Goal: Information Seeking & Learning: Compare options

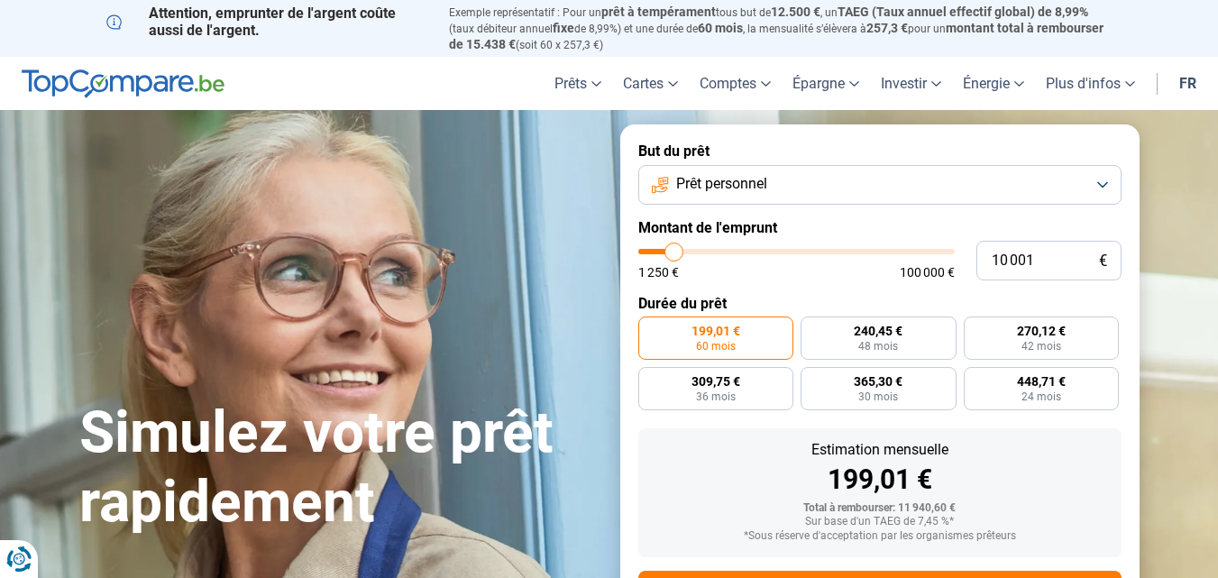
type input "17 750"
type input "17750"
click at [697, 251] on input "range" at bounding box center [796, 251] width 316 height 5
radio input "false"
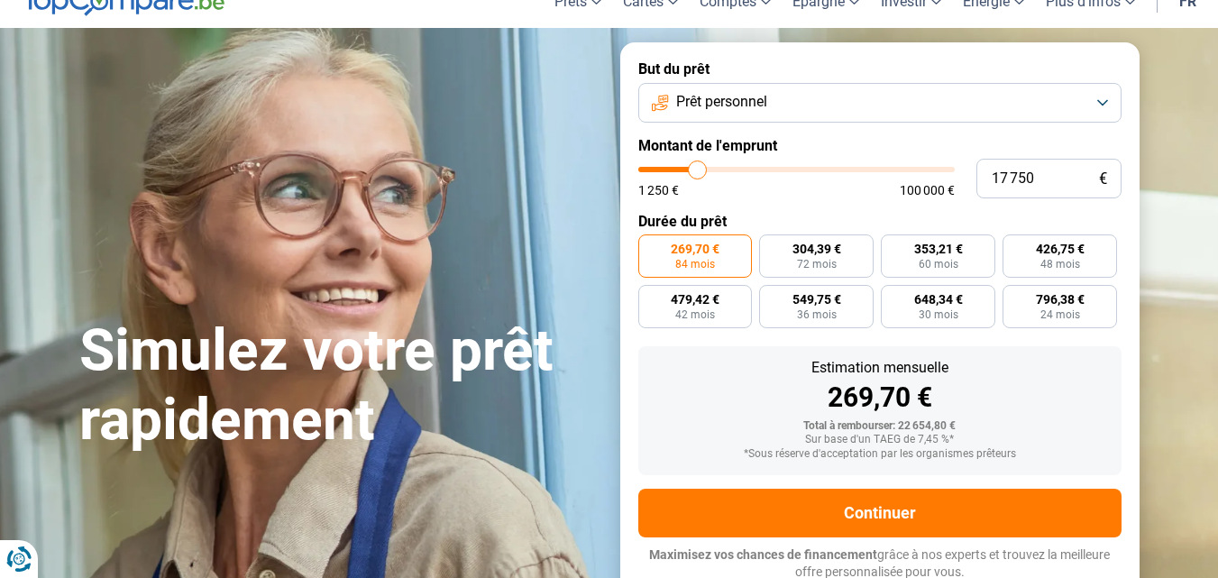
scroll to position [84, 0]
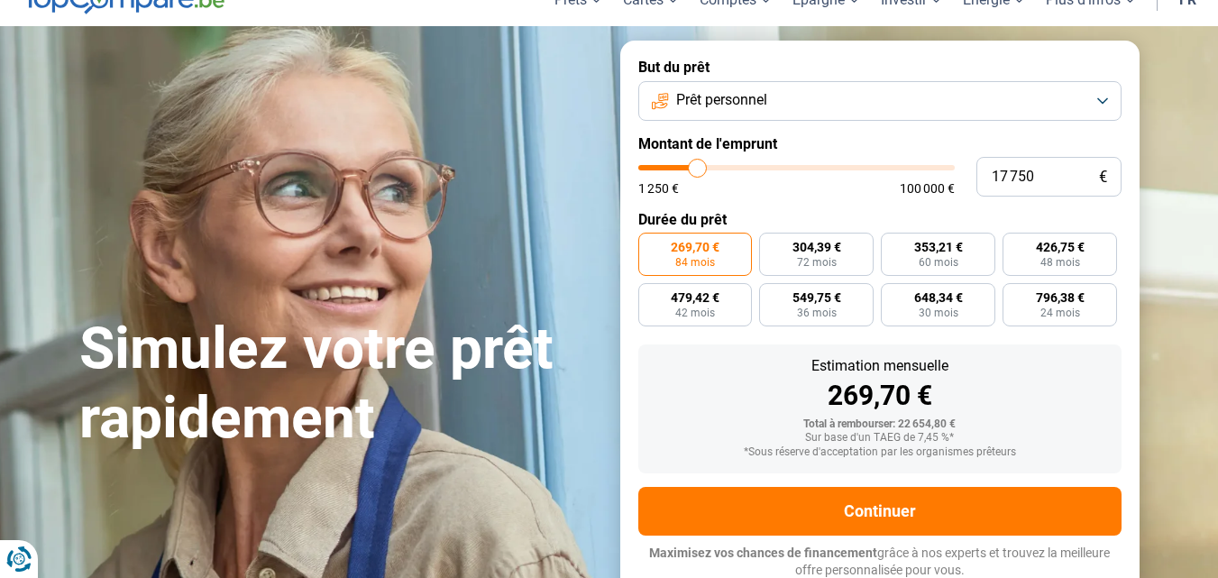
type input "30 500"
type input "30500"
click at [736, 166] on input "range" at bounding box center [796, 167] width 316 height 5
radio input "false"
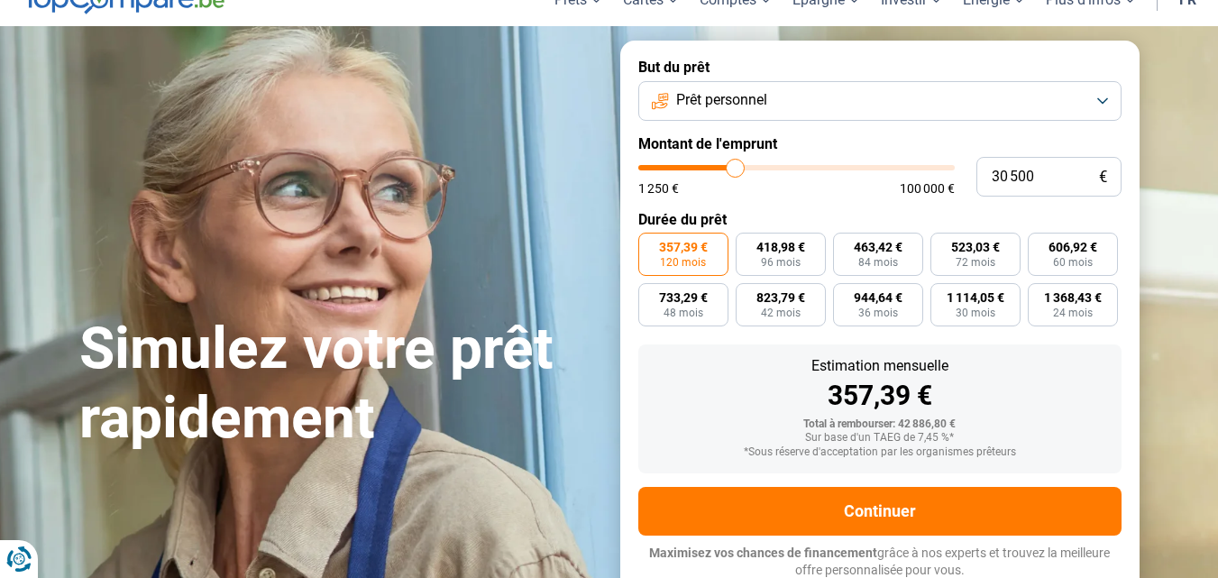
type input "47 500"
type input "47500"
click at [787, 165] on input "range" at bounding box center [796, 167] width 316 height 5
type input "13 000"
type input "13000"
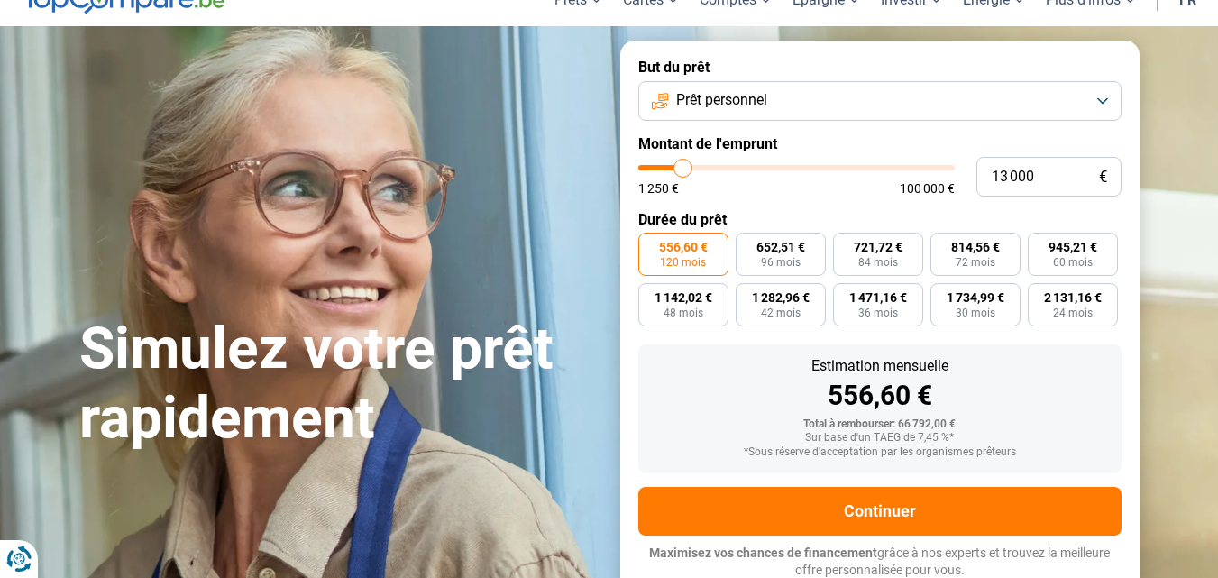
click at [683, 168] on input "range" at bounding box center [796, 167] width 316 height 5
radio input "true"
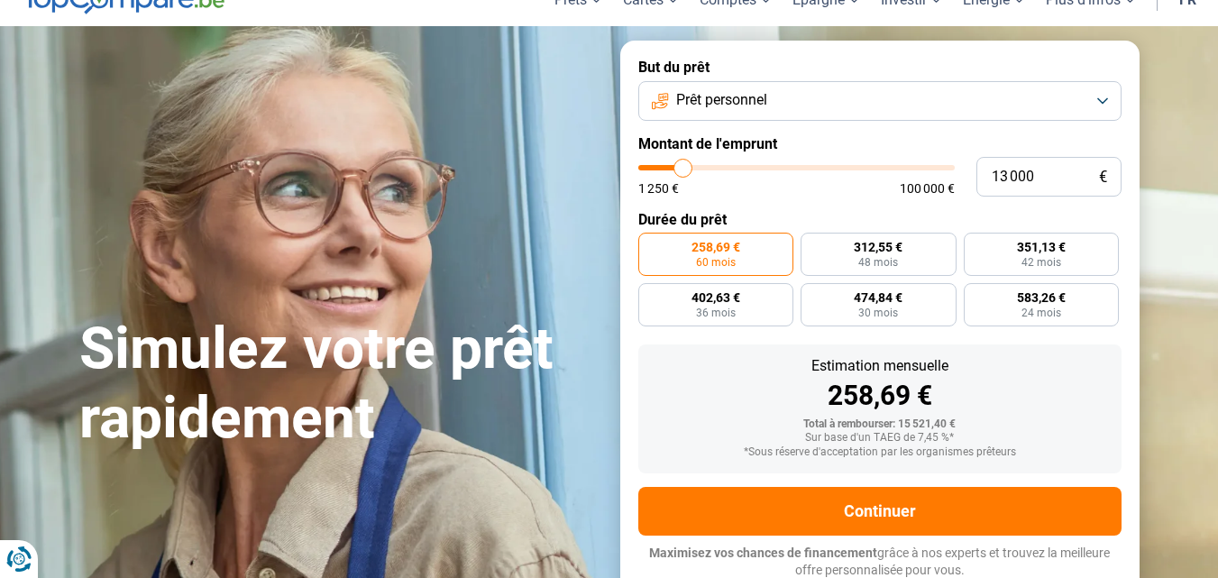
type input "7 500"
type input "7500"
click at [666, 165] on input "range" at bounding box center [796, 167] width 316 height 5
radio input "true"
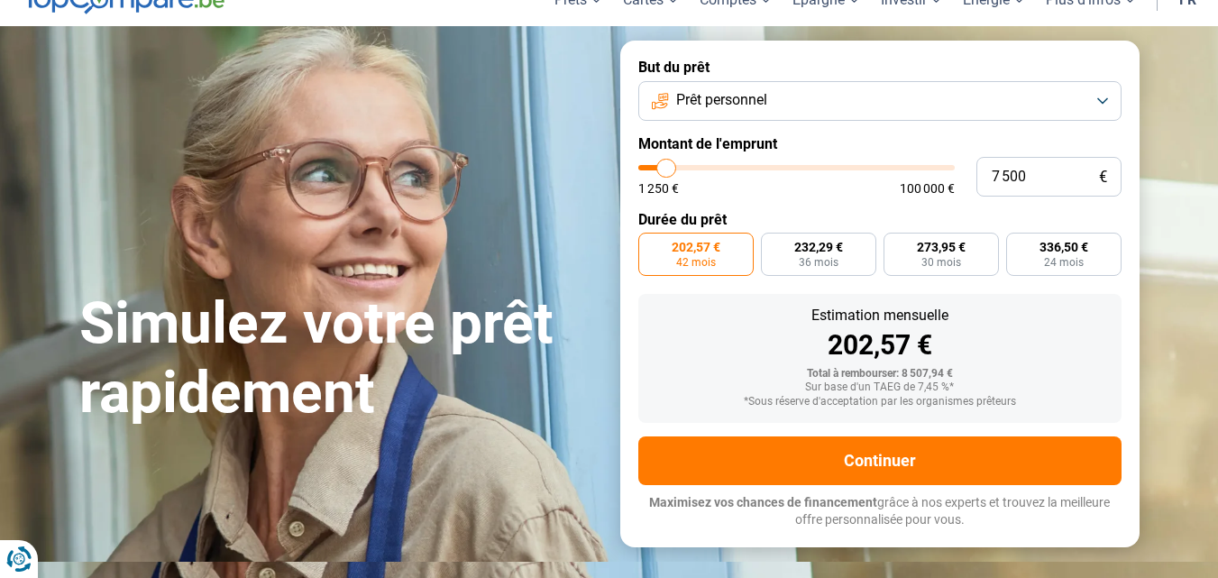
scroll to position [33, 0]
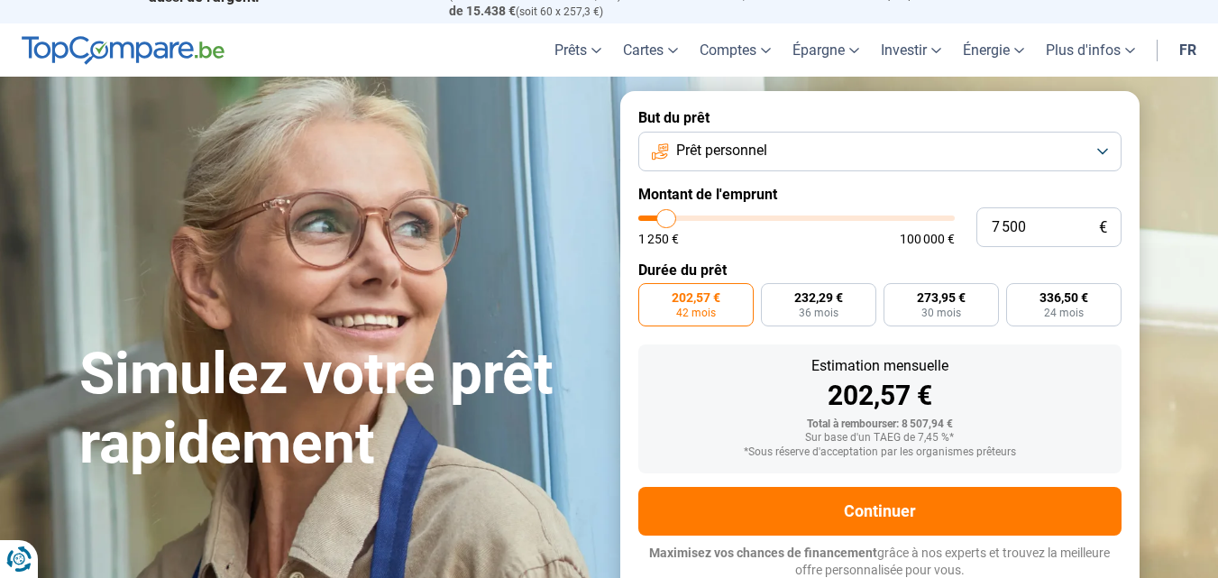
type input "2 500"
type input "2500"
click at [651, 215] on input "range" at bounding box center [796, 217] width 316 height 5
radio input "true"
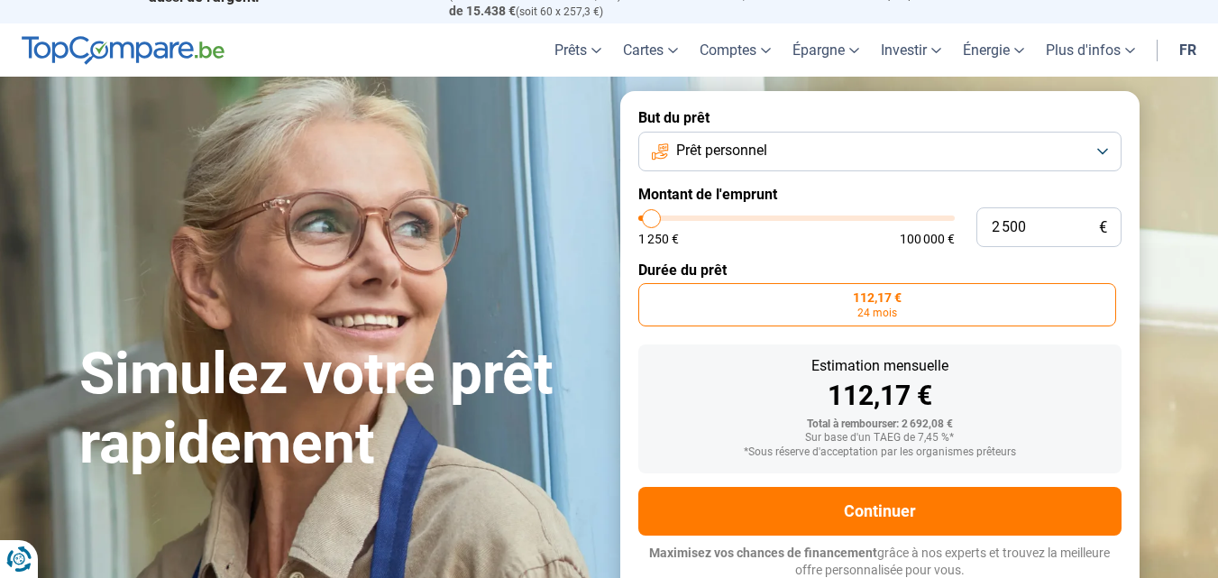
click at [656, 215] on input "range" at bounding box center [796, 217] width 316 height 5
type input "3 750"
type input "3750"
click at [656, 216] on input "range" at bounding box center [796, 217] width 316 height 5
radio input "false"
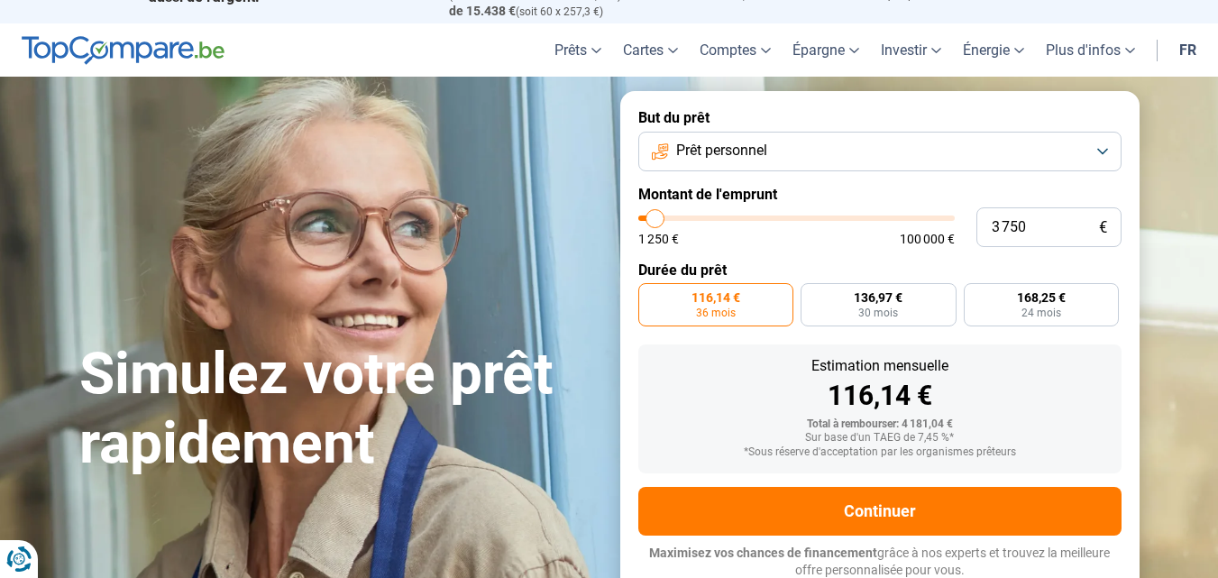
click at [655, 215] on input "range" at bounding box center [796, 217] width 316 height 5
type input "3 500"
type input "3500"
type input "2 750"
type input "2750"
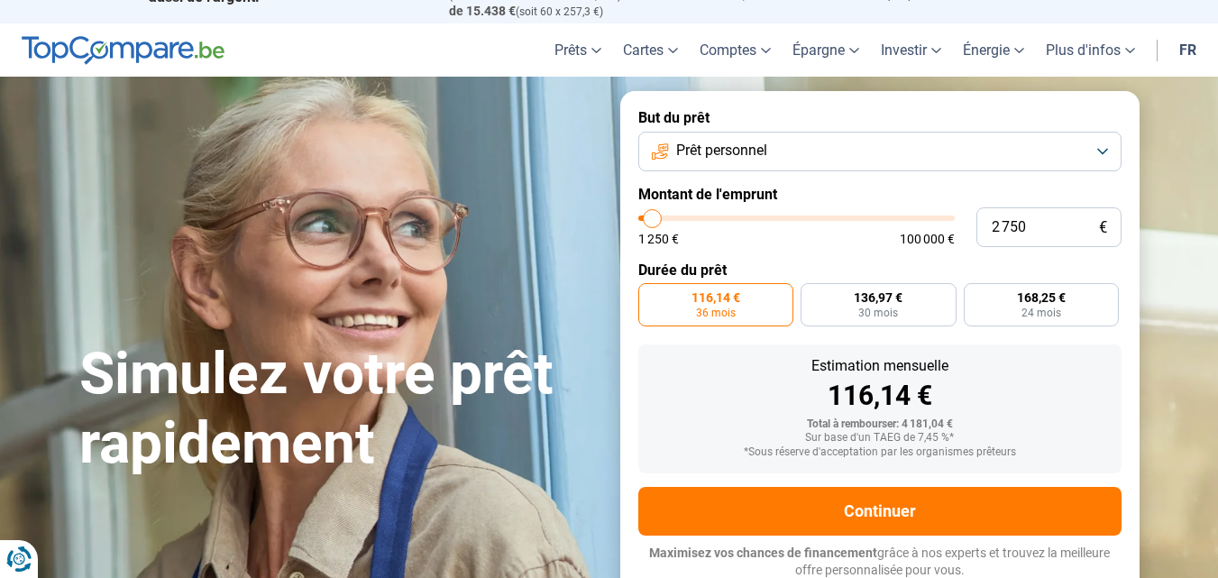
type input "2 500"
type input "2500"
type input "2 000"
type input "2000"
type input "1 500"
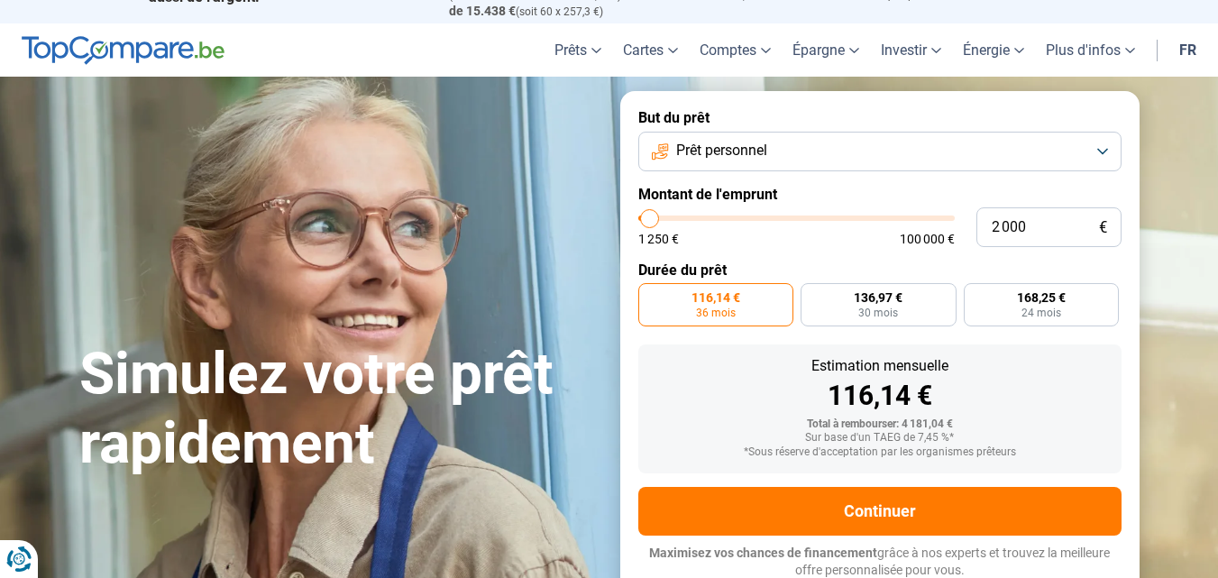
type input "1500"
type input "1 250"
type input "1250"
type input "1 500"
type input "1500"
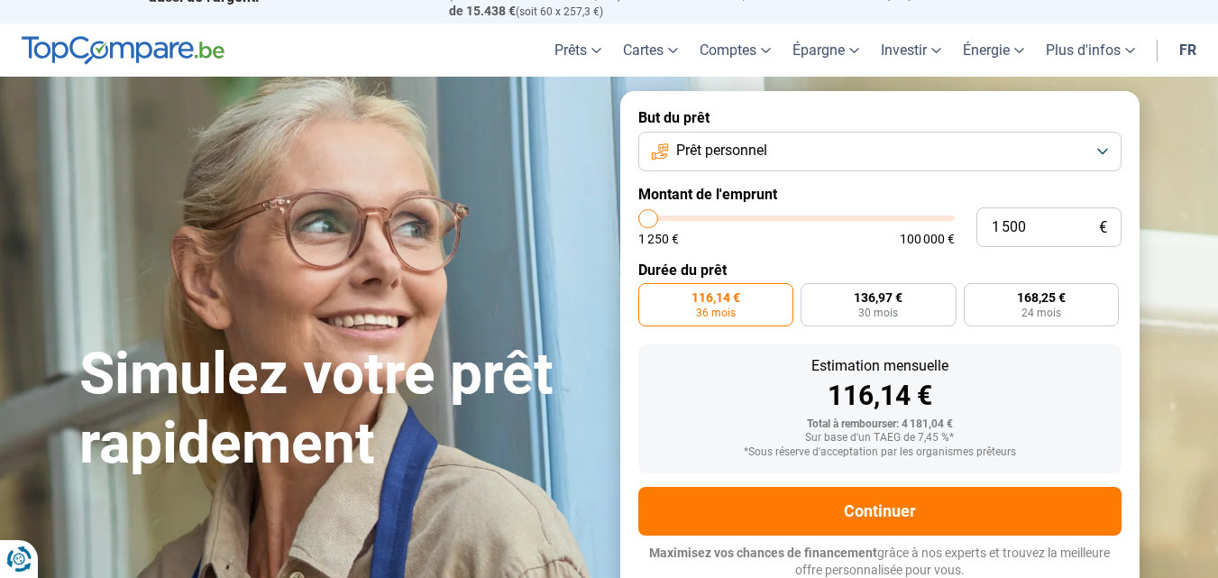
type input "2 250"
type input "2250"
type input "2 500"
type input "2500"
type input "3 000"
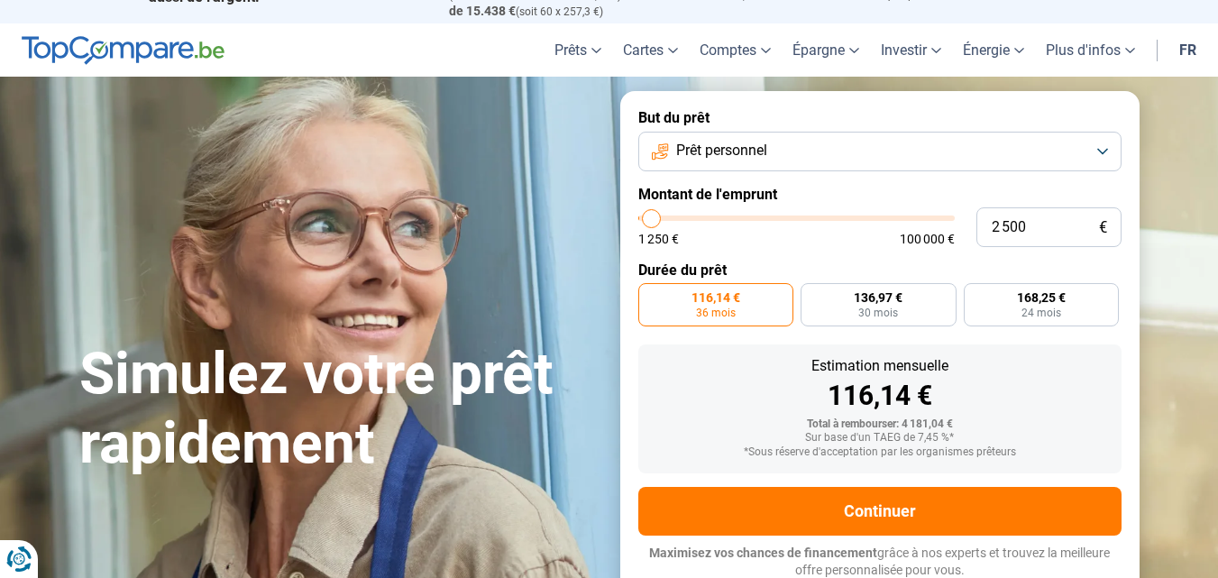
type input "3000"
type input "3 500"
type input "3500"
type input "3 750"
type input "3750"
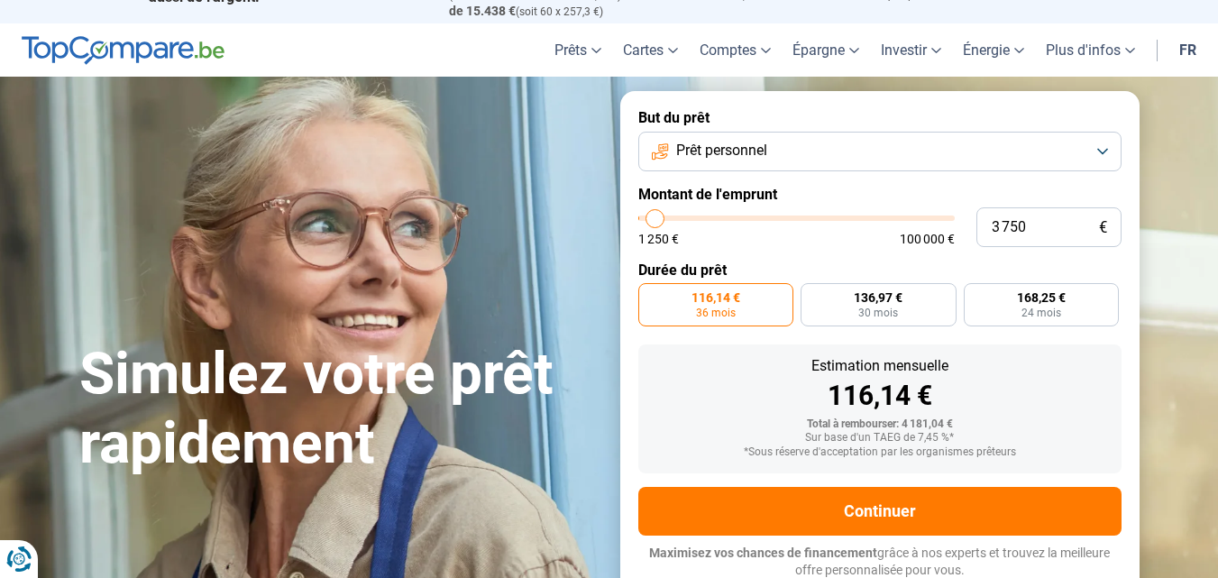
type input "4 250"
type input "4250"
type input "4 500"
type input "4500"
type input "5 500"
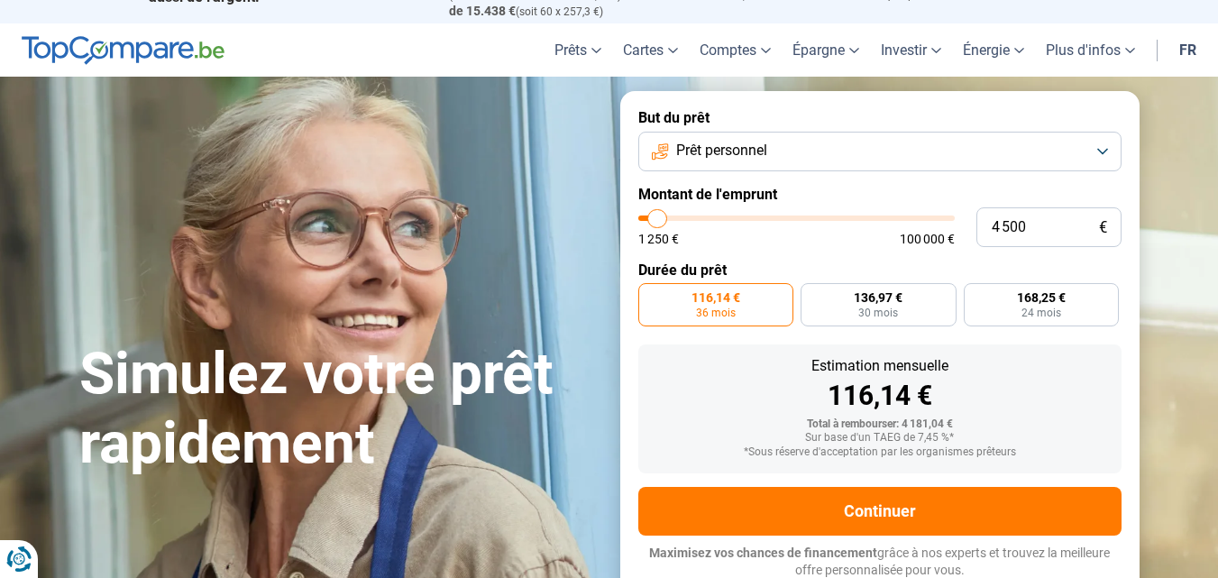
type input "5500"
type input "5 750"
type input "5750"
type input "6 500"
type input "6500"
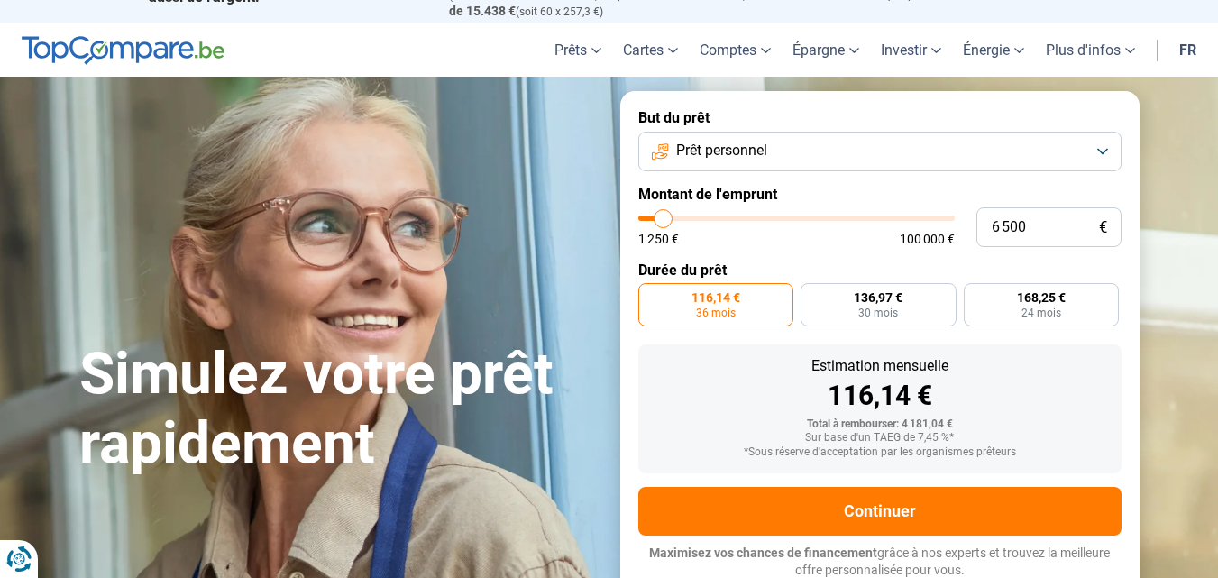
type input "6 000"
type input "6000"
type input "5 250"
type input "5250"
type input "5 000"
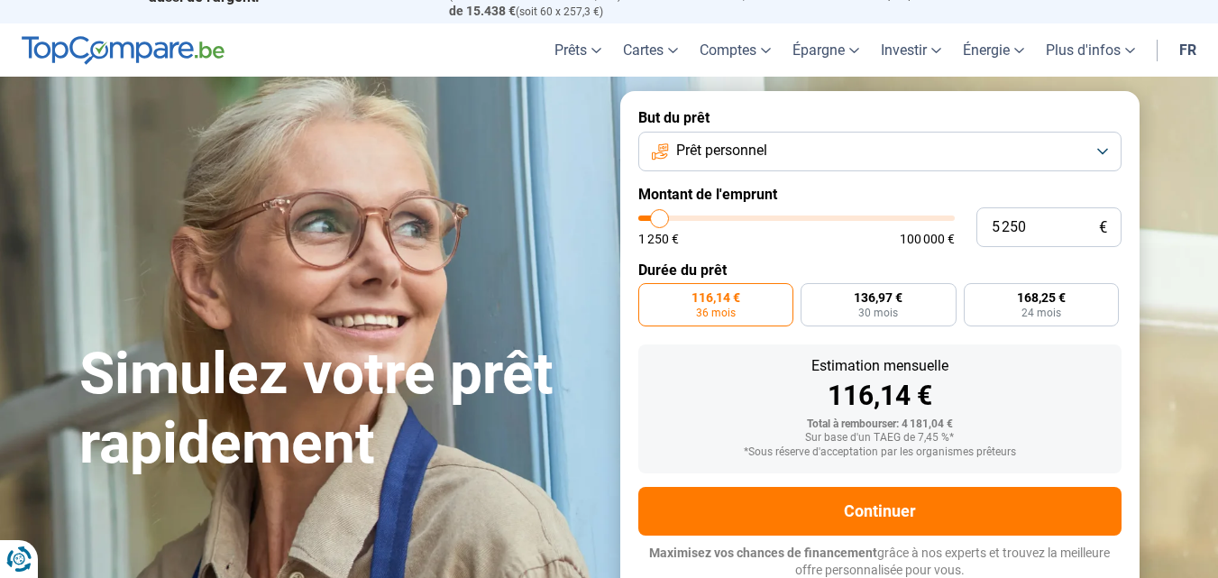
type input "5000"
type input "4 500"
type input "4500"
type input "4 250"
type input "4250"
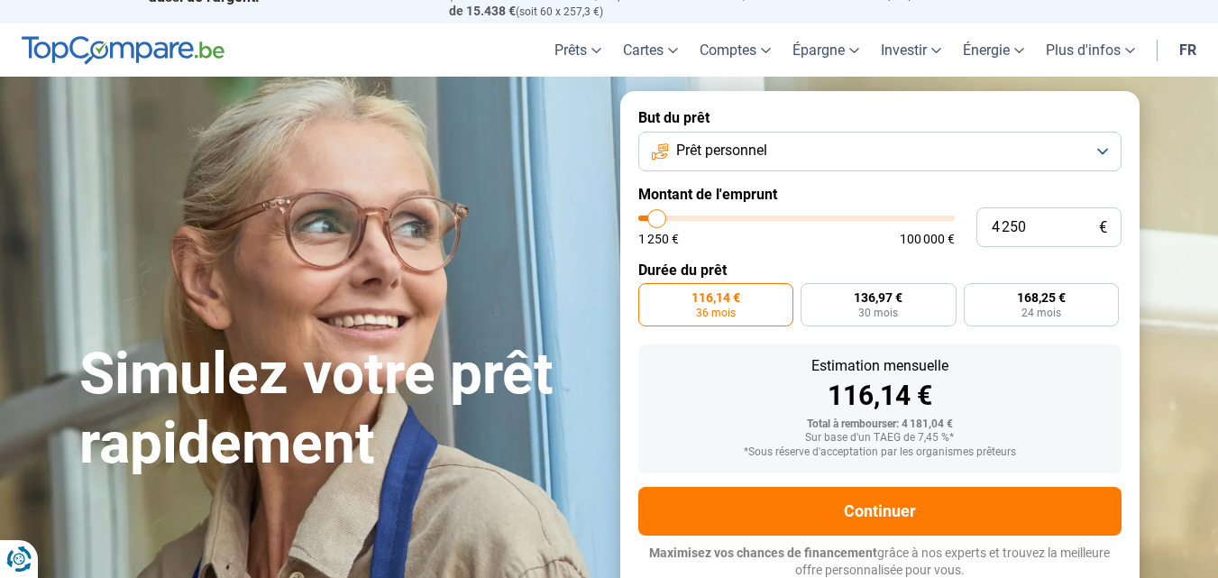
type input "4 000"
type input "4000"
type input "3 750"
type input "3750"
type input "3 500"
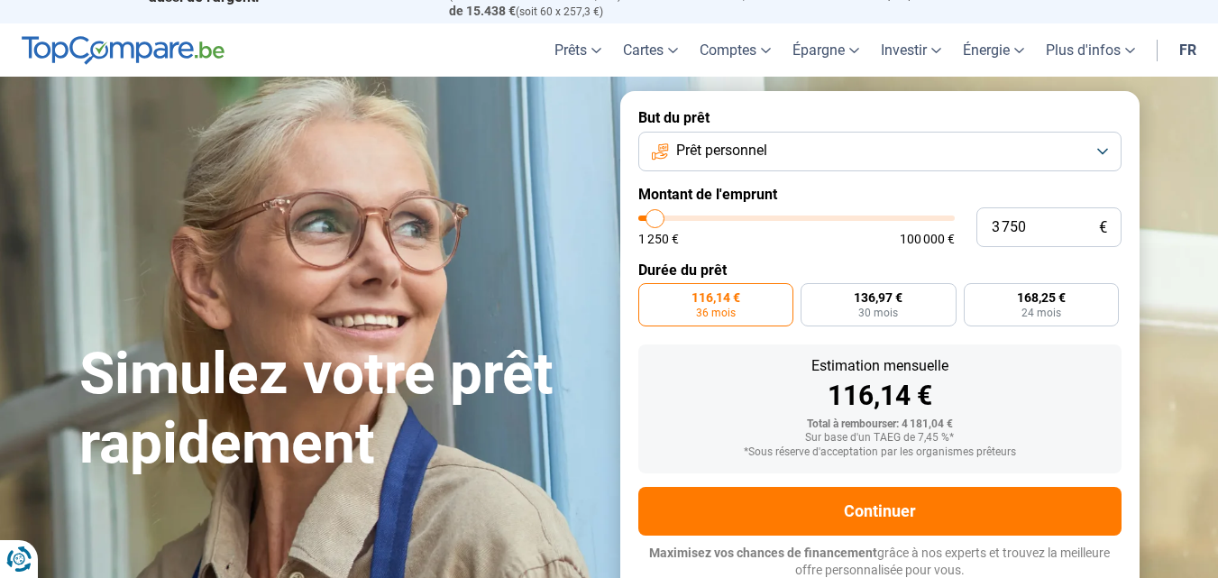
type input "3500"
type input "2 750"
type input "2750"
type input "2 500"
type input "2500"
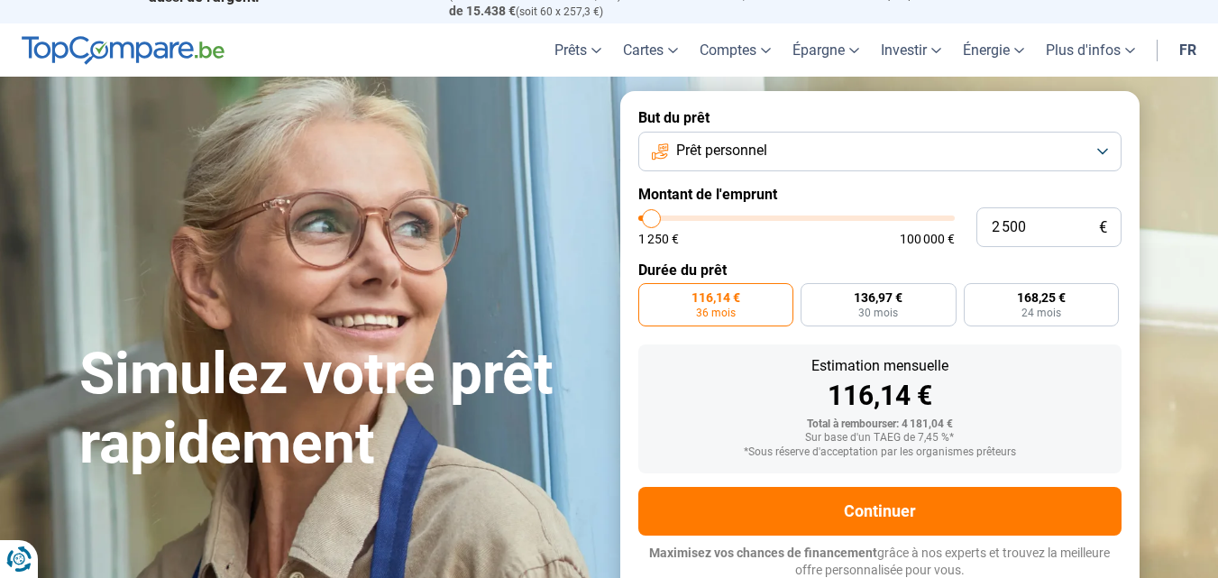
type input "2 250"
type input "2250"
type input "2 000"
type input "2000"
type input "2 250"
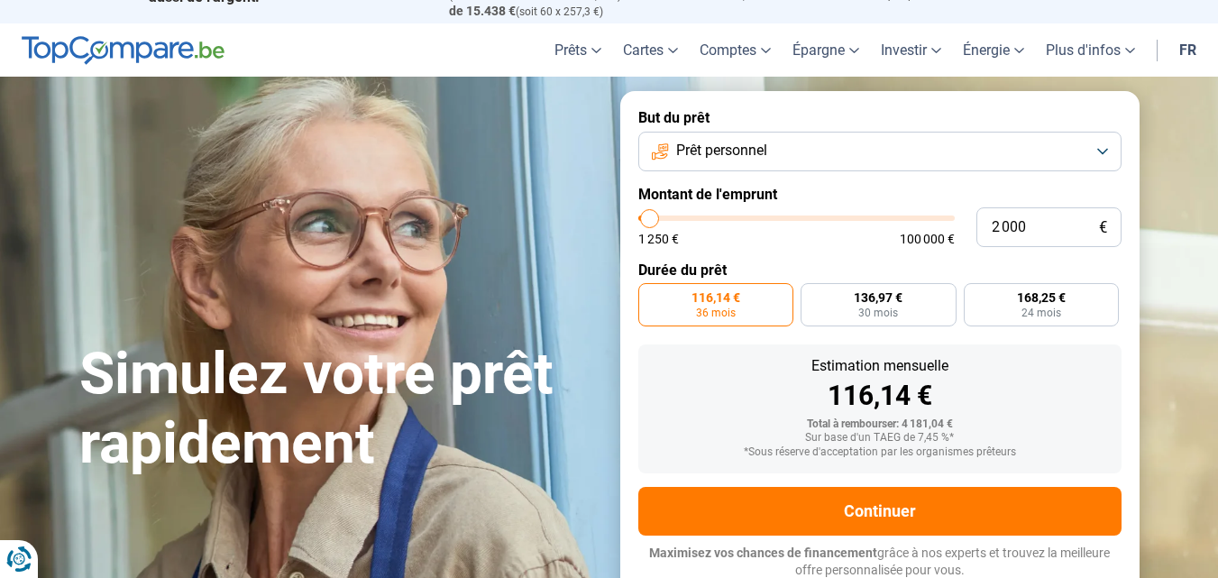
type input "2250"
type input "2 750"
type input "2750"
type input "3 000"
type input "3000"
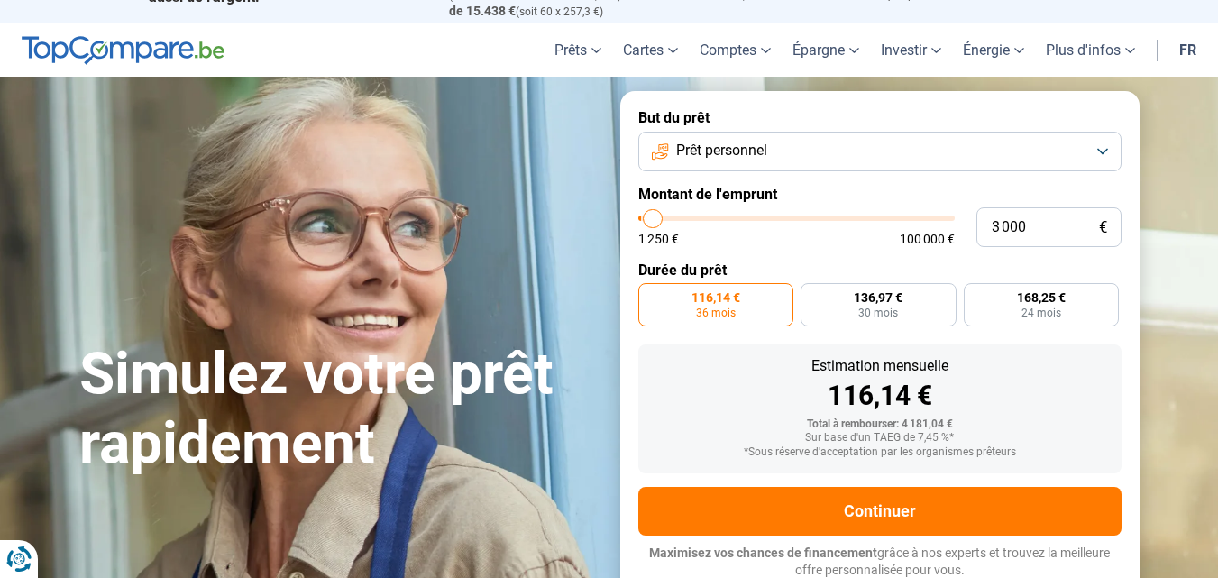
type input "3 750"
type input "3750"
type input "4 000"
type input "4000"
type input "4 250"
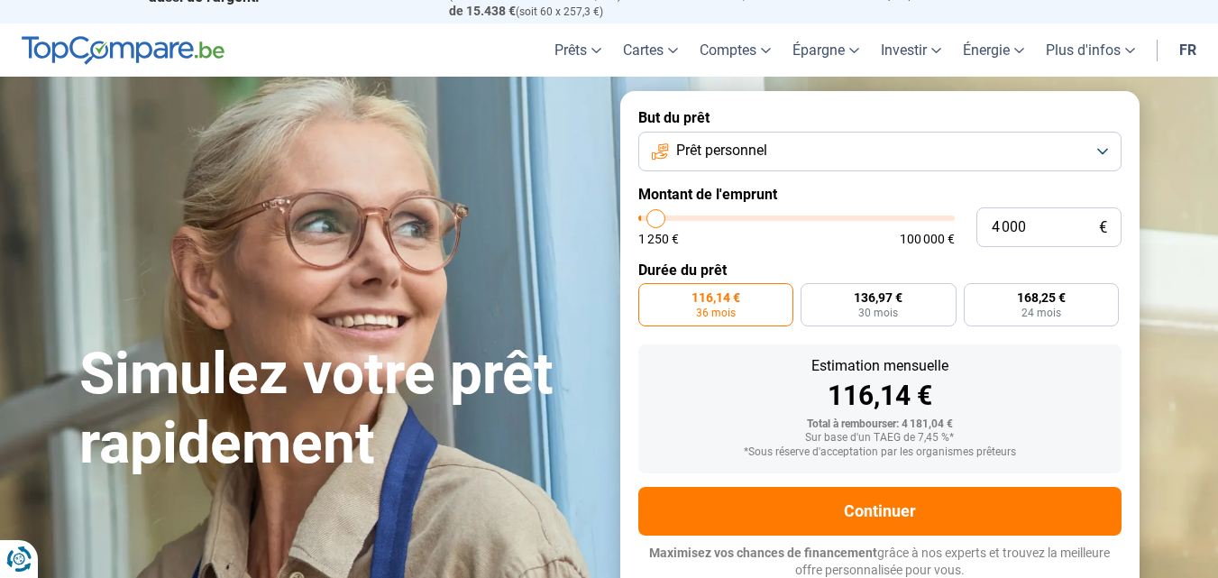
type input "4250"
type input "4 500"
type input "4500"
type input "4 250"
type input "4250"
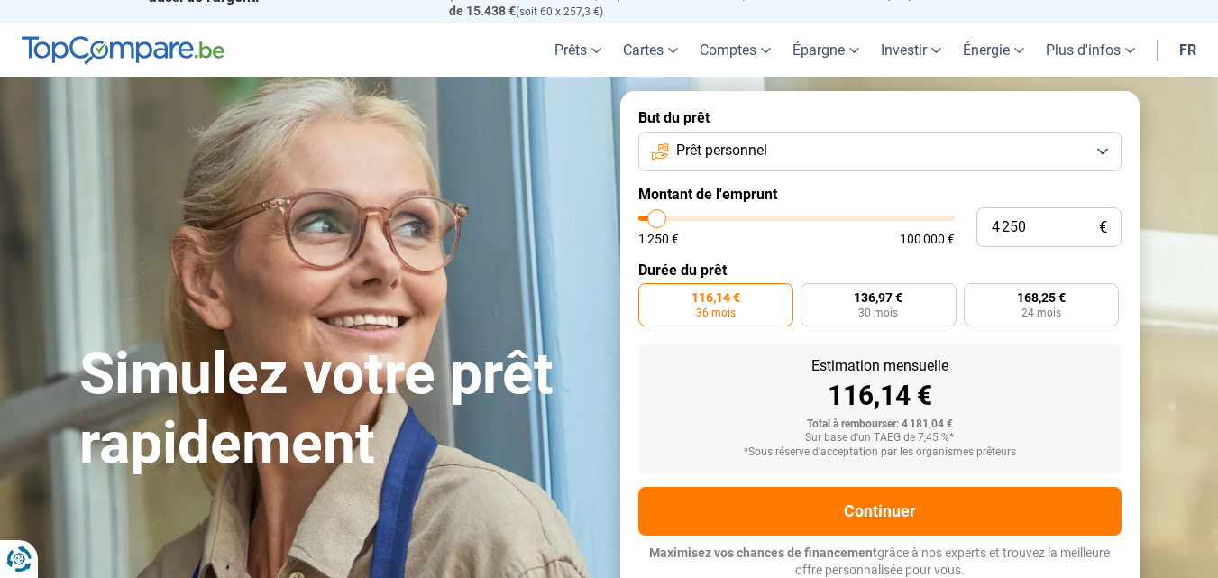
type input "4 000"
type input "4000"
type input "3 750"
type input "3750"
type input "3 500"
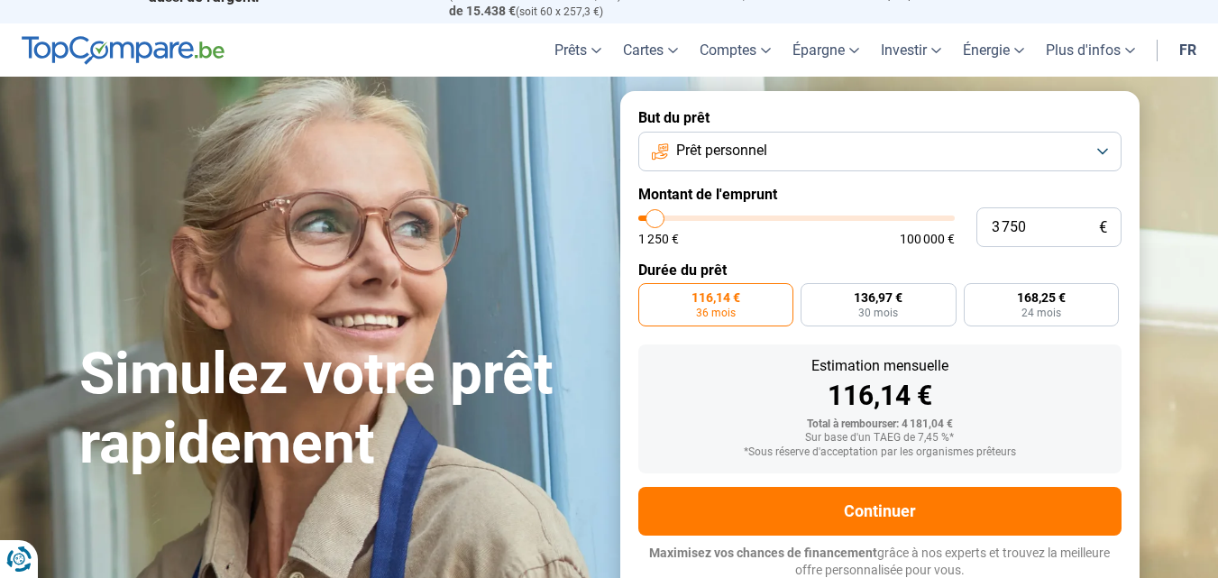
type input "3500"
type input "3 000"
type input "3000"
type input "2 750"
type input "2750"
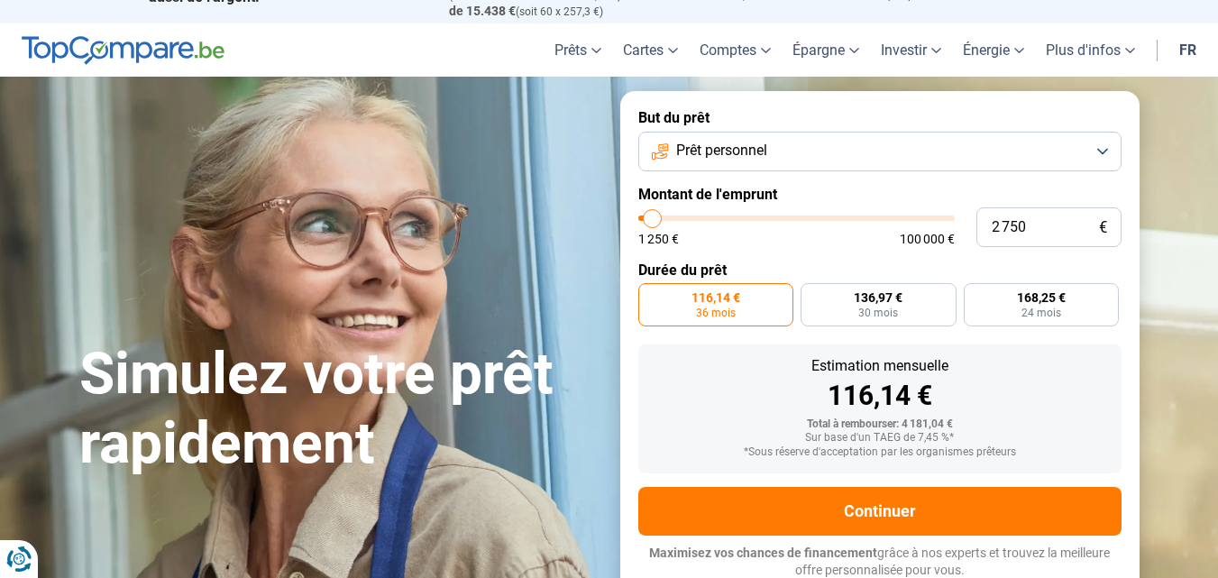
type input "2 250"
type input "2250"
type input "2 500"
type input "2500"
type input "2 750"
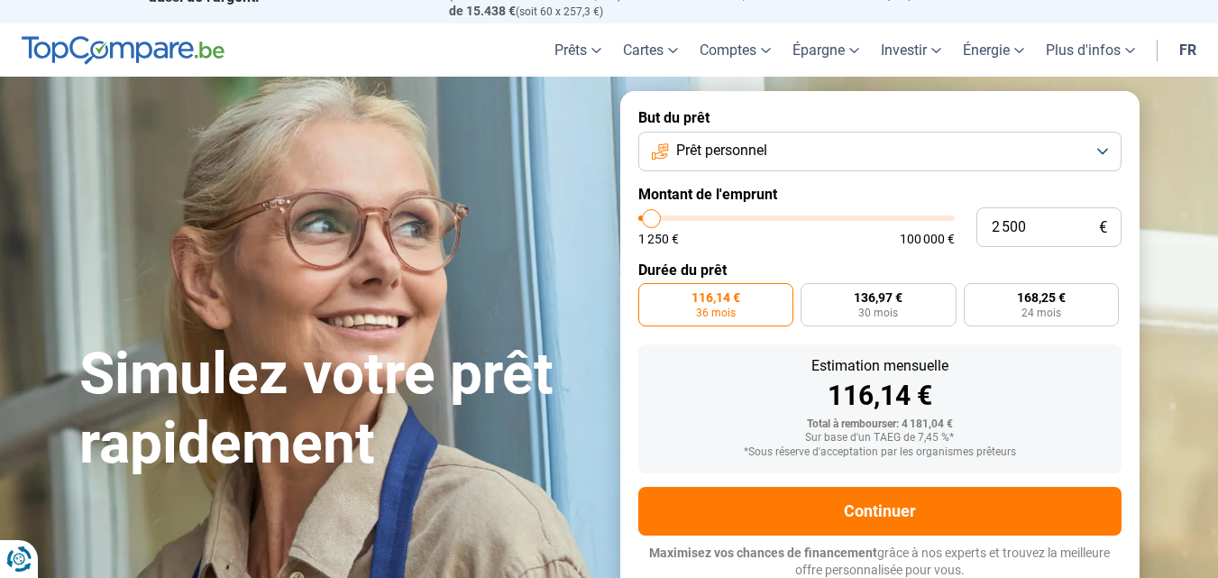
type input "2750"
type input "3 500"
type input "3500"
type input "3 750"
type input "3750"
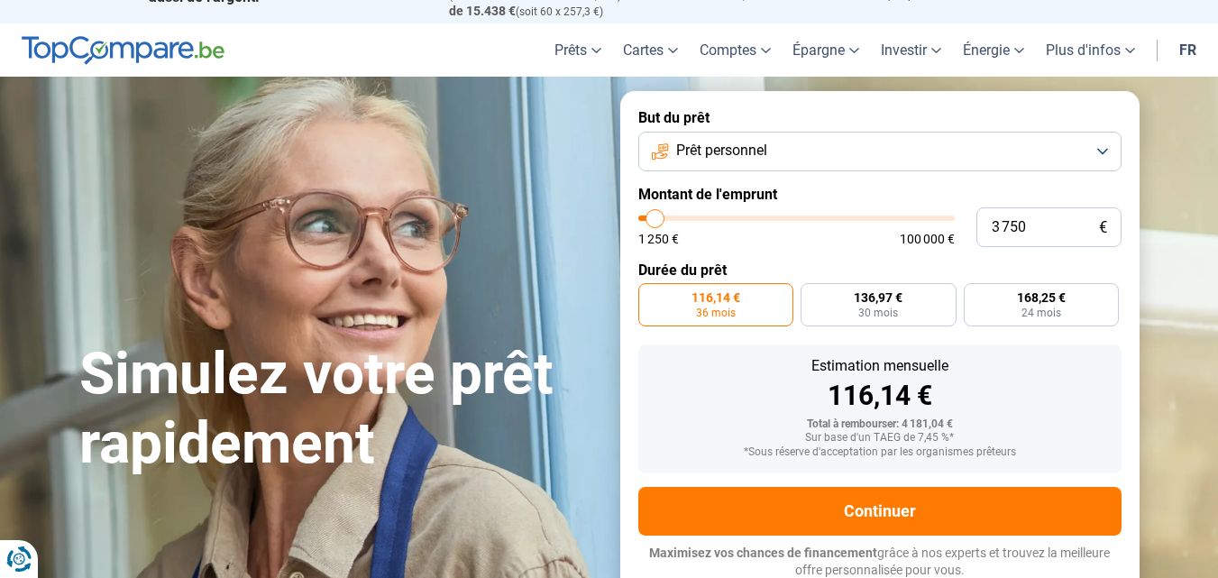
type input "3 500"
type input "3500"
type input "3 000"
drag, startPoint x: 656, startPoint y: 215, endPoint x: 654, endPoint y: 198, distance: 16.3
type input "3000"
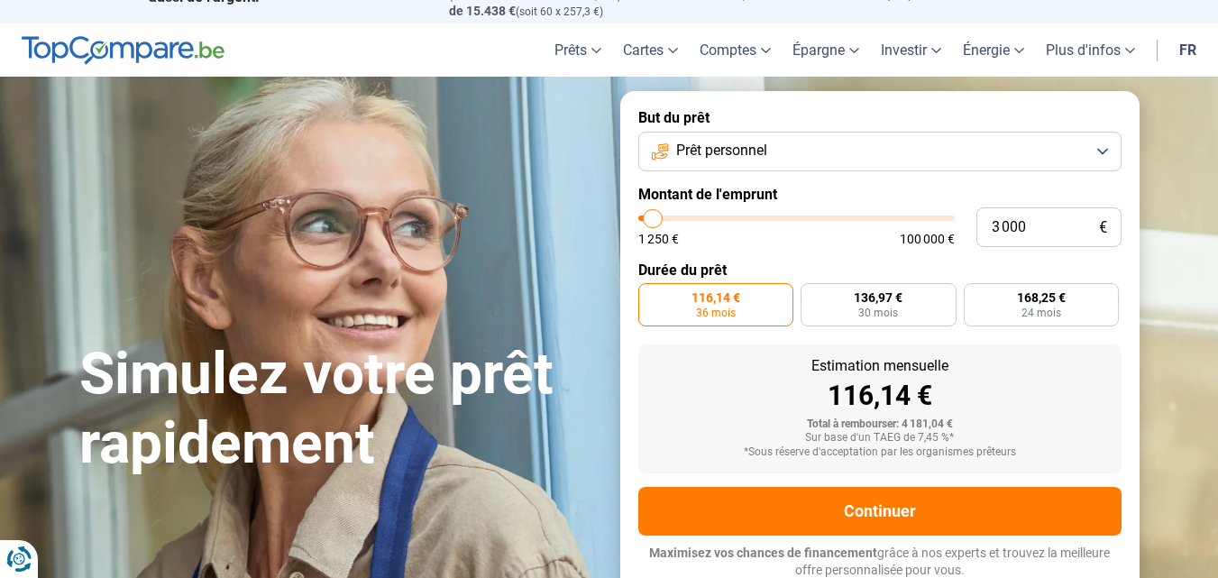
click at [654, 215] on input "range" at bounding box center [796, 217] width 316 height 5
radio input "true"
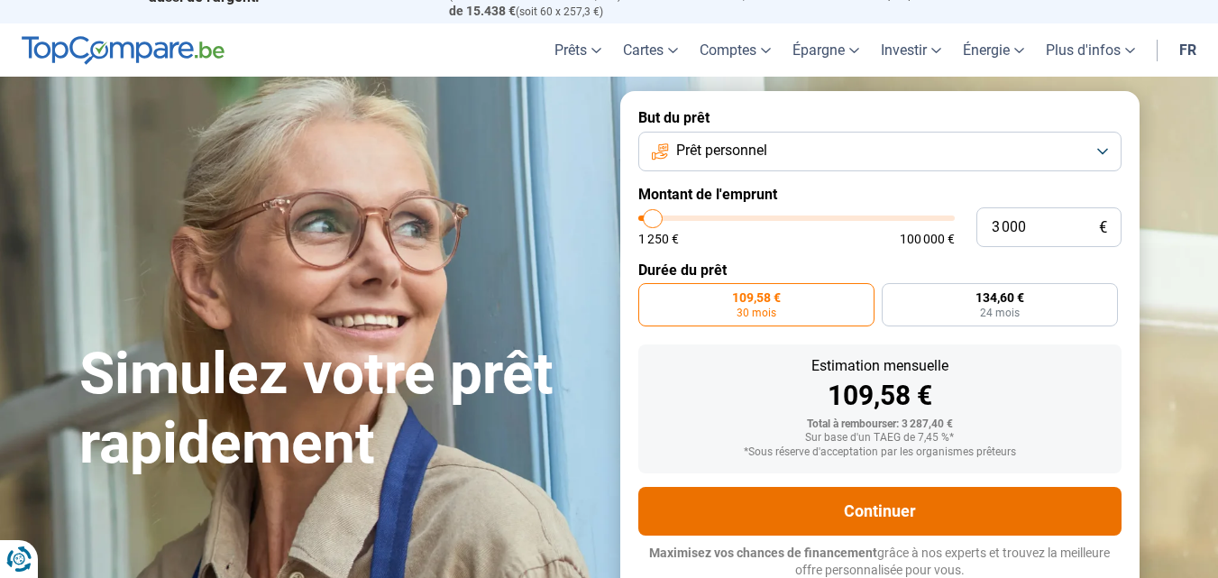
click at [887, 509] on button "Continuer" at bounding box center [879, 511] width 483 height 49
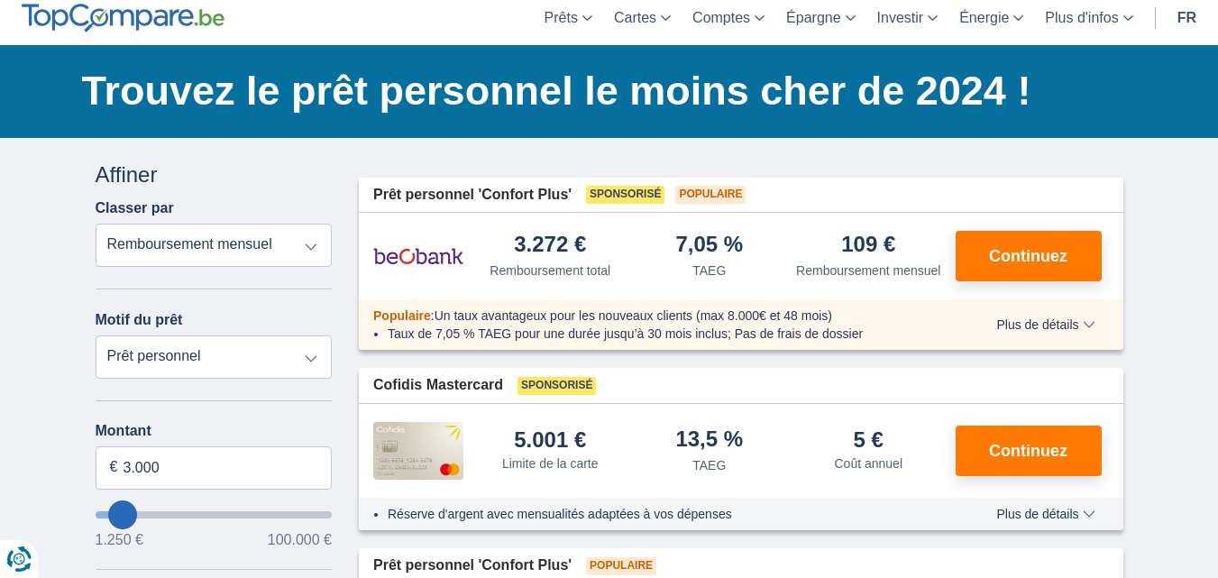
scroll to position [35, 0]
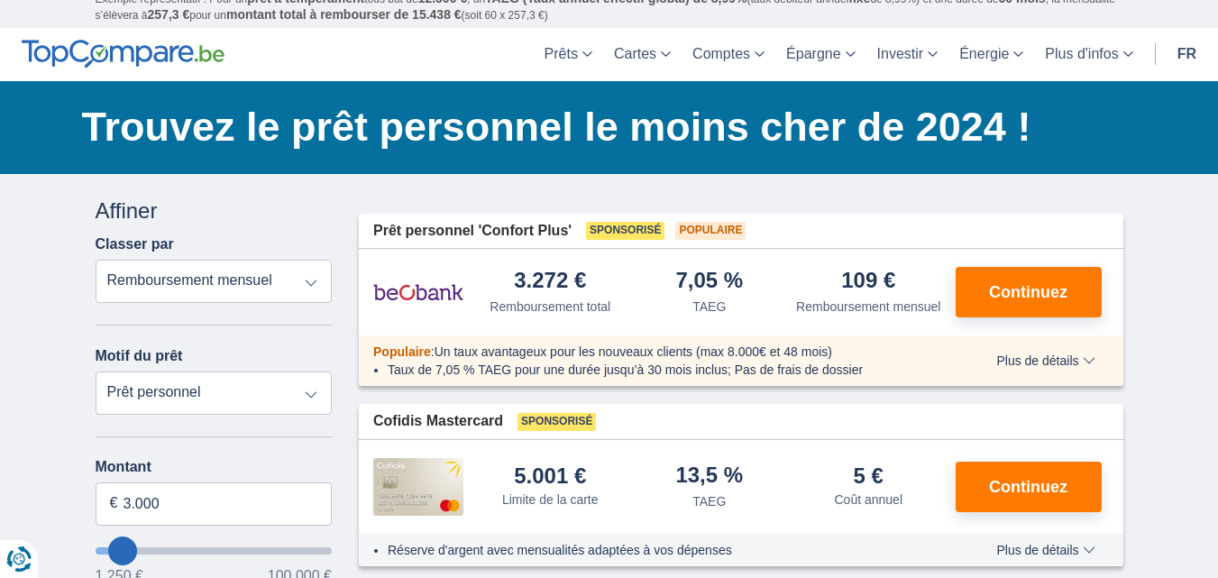
click at [312, 288] on select "Remboursement total TAEG Remboursement mensuel" at bounding box center [214, 281] width 237 height 43
drag, startPoint x: 313, startPoint y: 393, endPoint x: 287, endPoint y: 359, distance: 43.1
click at [313, 393] on select "Prêt personnel Voiture Moto / vélo Caravane / mobilhome Travaux Energie Rachat …" at bounding box center [214, 392] width 237 height 43
select select "education"
click at [96, 371] on select "Prêt personnel Voiture Moto / vélo Caravane / mobilhome Travaux Energie Rachat …" at bounding box center [214, 392] width 237 height 43
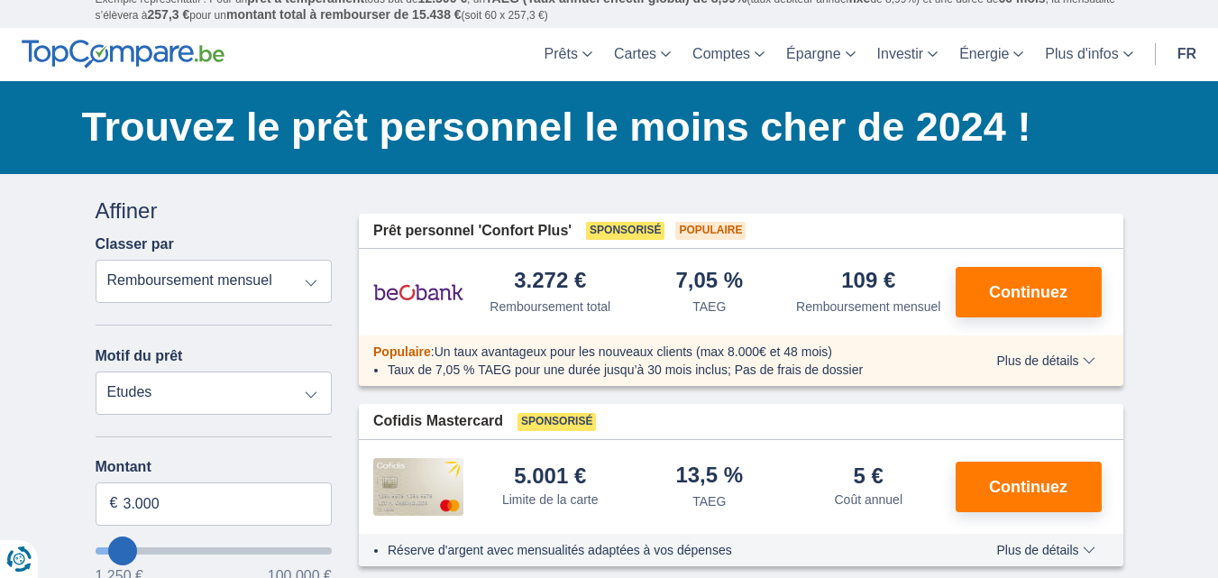
type input "7.500"
type input "7250"
select select "42"
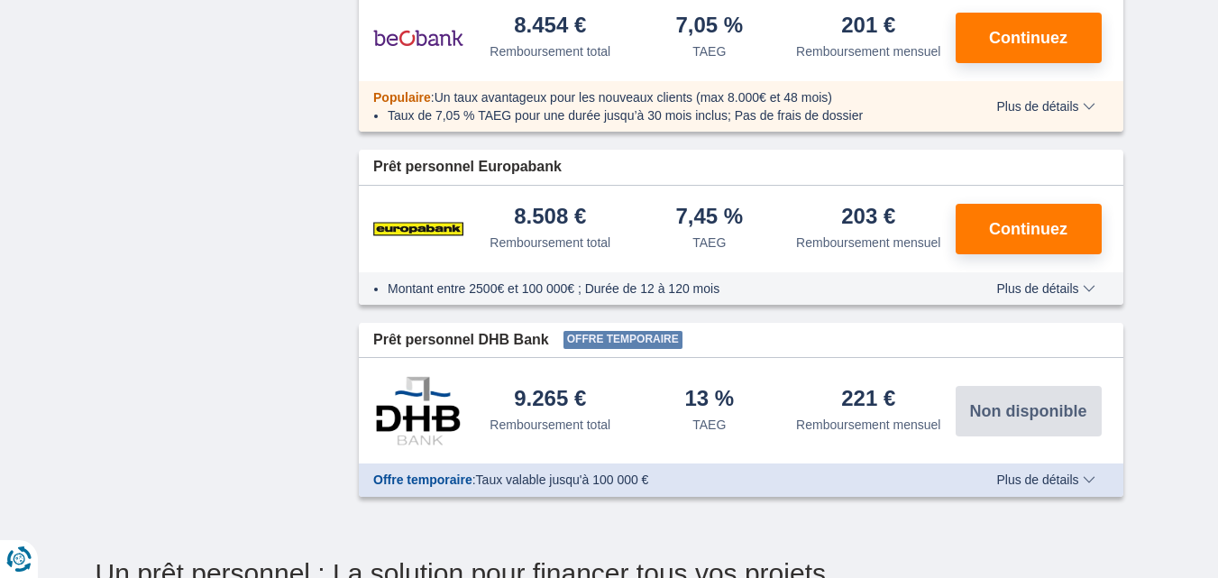
scroll to position [1168, 0]
